Goal: Information Seeking & Learning: Learn about a topic

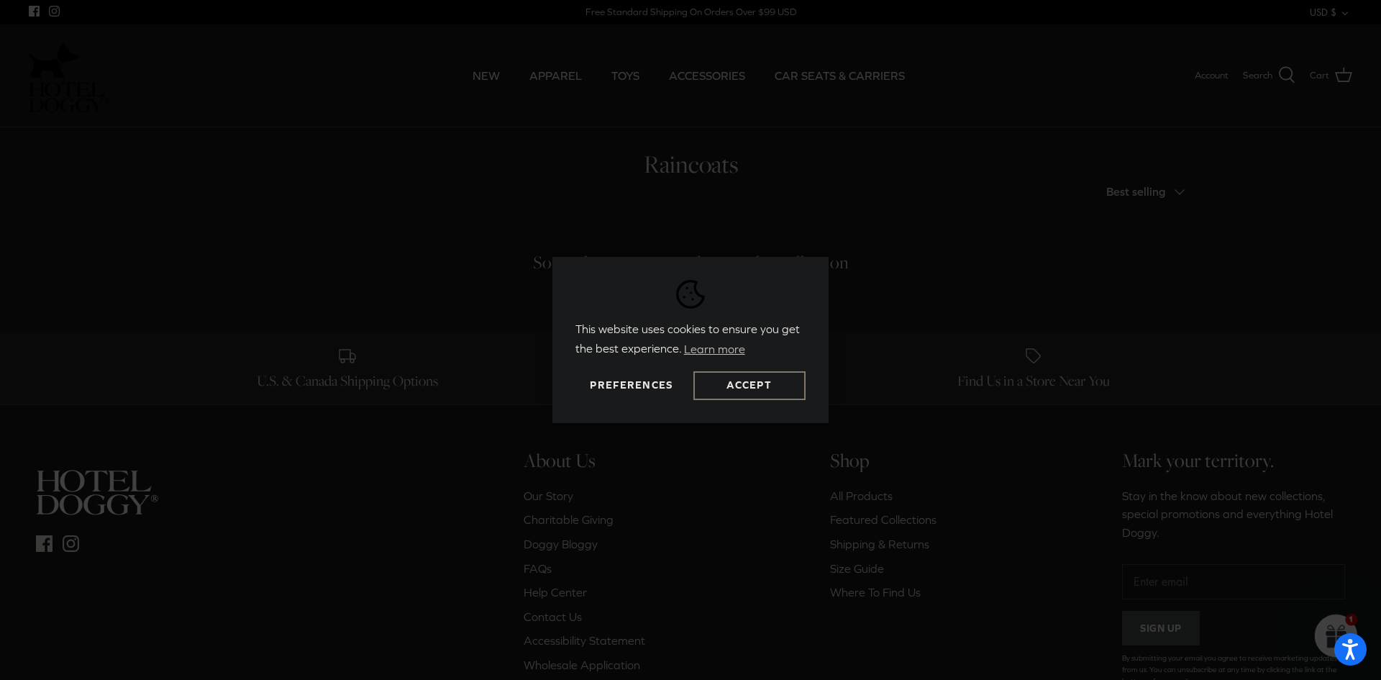
click at [724, 383] on button "Accept" at bounding box center [749, 385] width 112 height 29
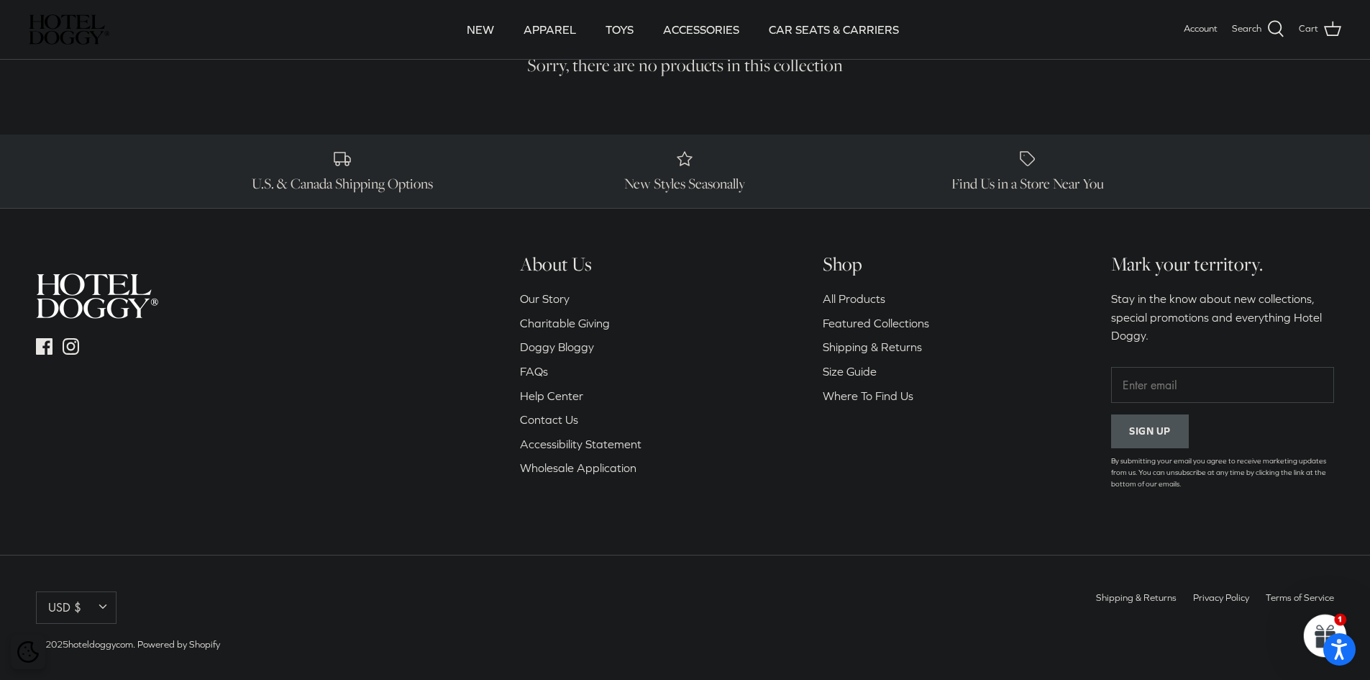
scroll to position [102, 0]
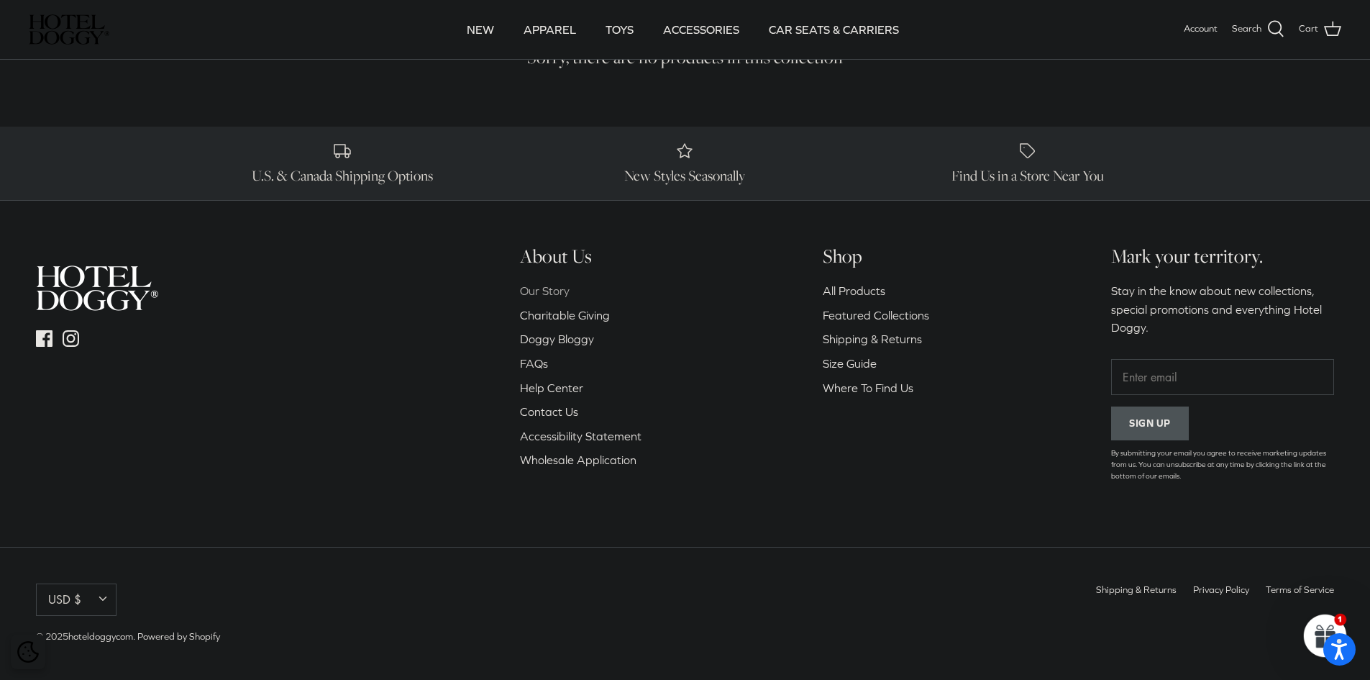
click at [549, 287] on link "Our Story" at bounding box center [545, 290] width 50 height 13
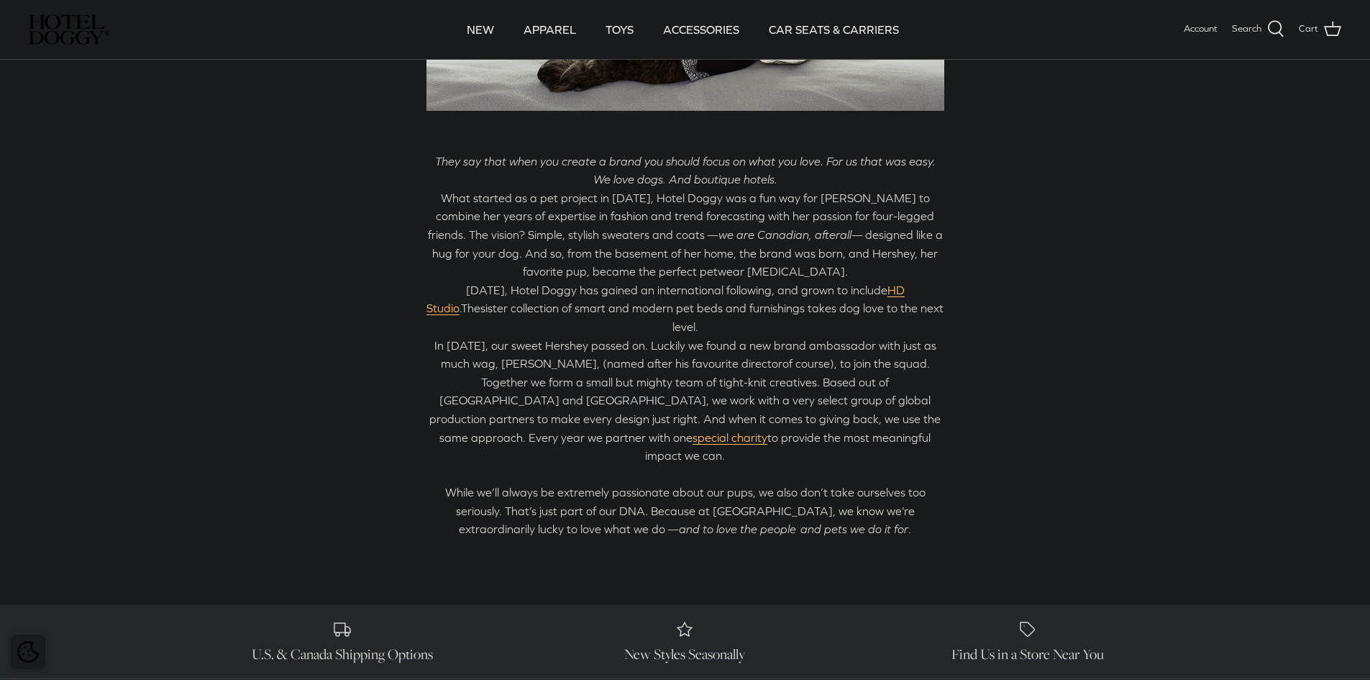
scroll to position [288, 0]
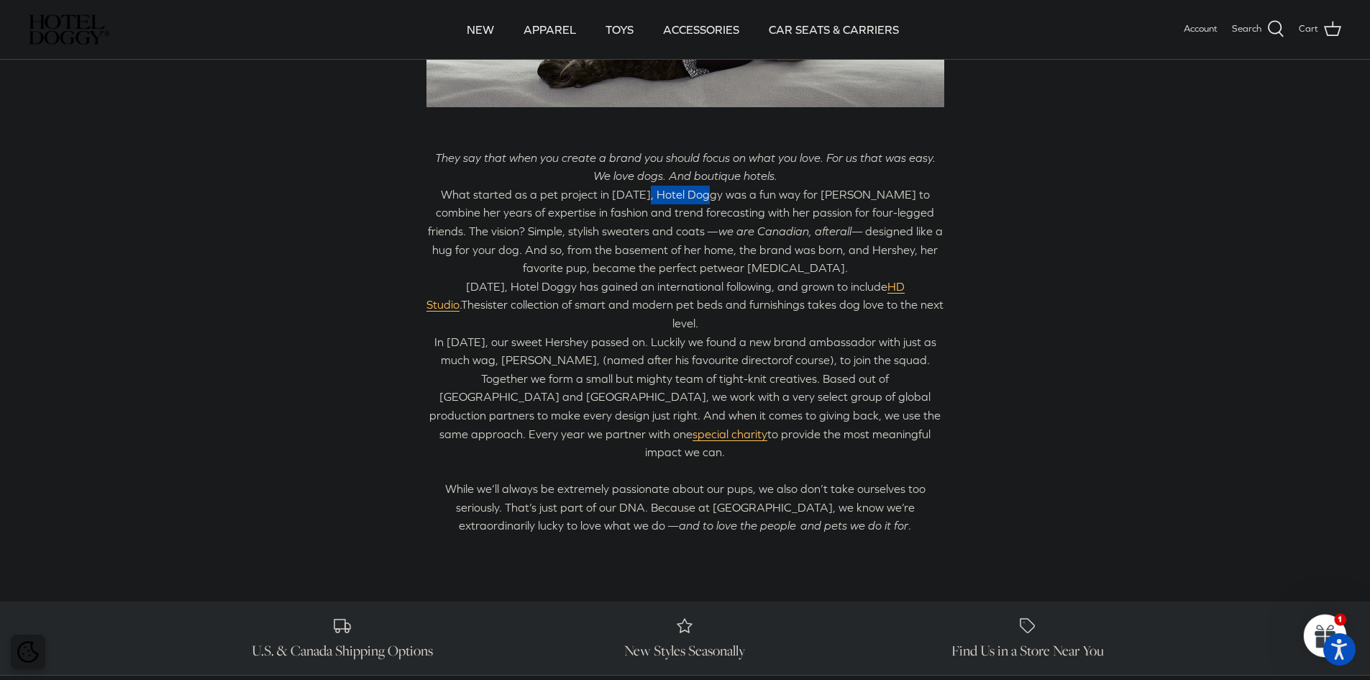
drag, startPoint x: 630, startPoint y: 195, endPoint x: 693, endPoint y: 195, distance: 62.6
click at [693, 195] on span "What started as a pet project in [DATE], Hotel Doggy was a fun way for [PERSON_…" at bounding box center [681, 213] width 507 height 50
copy span "Hotel Doggy"
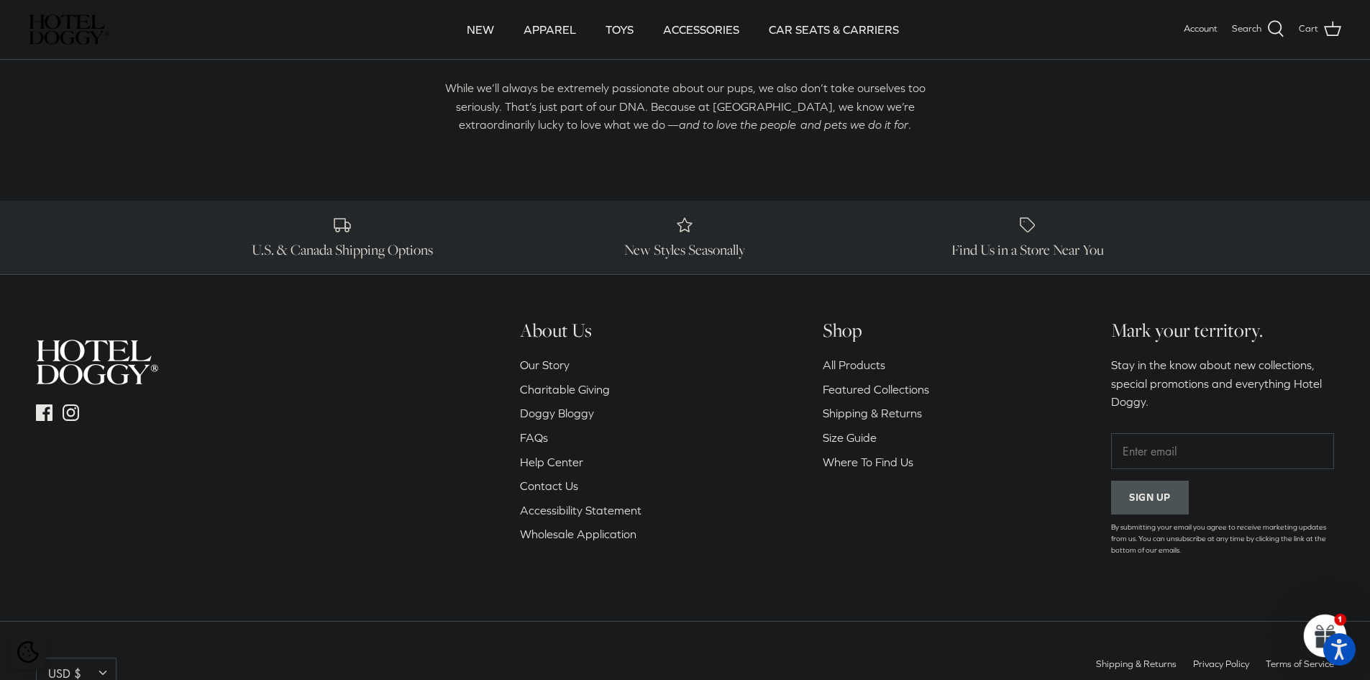
scroll to position [725, 0]
